Goal: Information Seeking & Learning: Learn about a topic

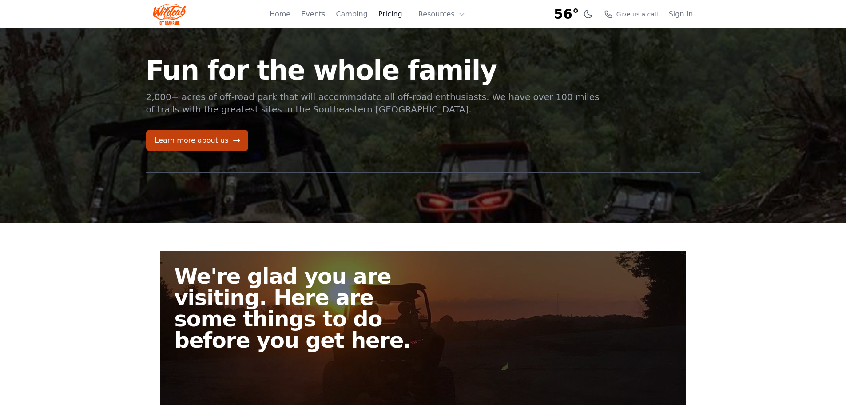
click at [401, 12] on link "Pricing" at bounding box center [390, 14] width 24 height 11
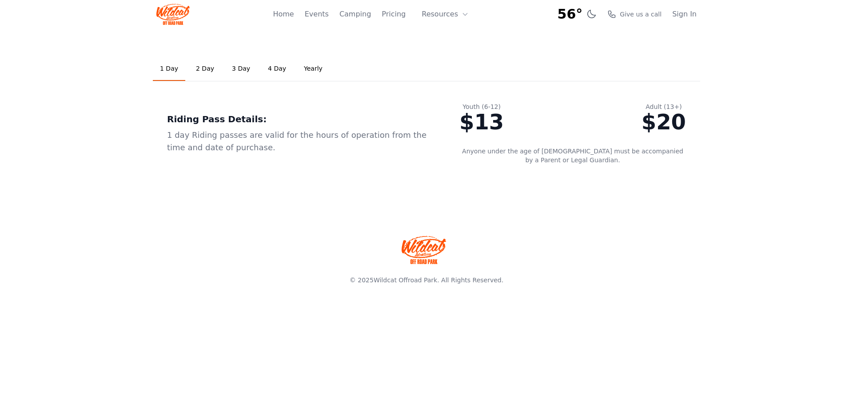
click at [197, 72] on link "2 Day" at bounding box center [205, 69] width 32 height 24
click at [170, 67] on link "1 Day" at bounding box center [169, 69] width 32 height 24
click at [444, 14] on button "Resources" at bounding box center [445, 14] width 58 height 18
click at [292, 16] on link "Home" at bounding box center [283, 14] width 21 height 11
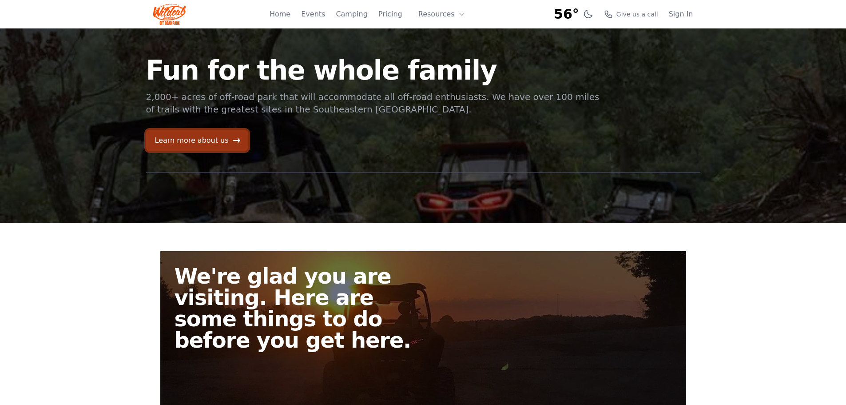
click at [209, 136] on link "Learn more about us" at bounding box center [197, 140] width 102 height 21
